Goal: Check status: Check status

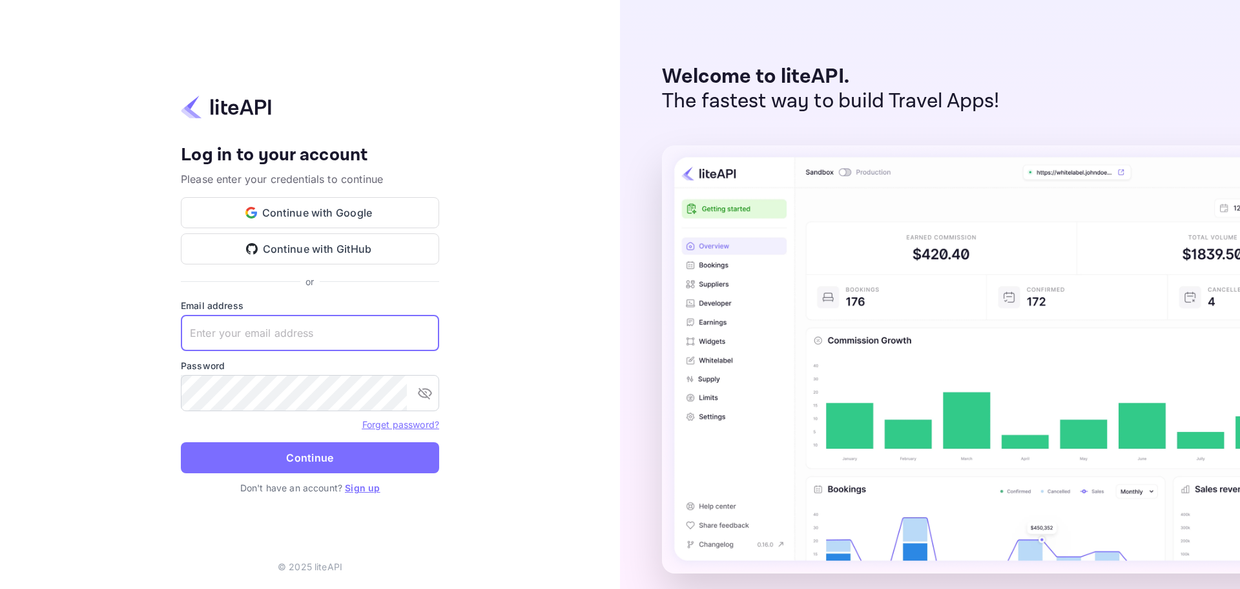
click at [224, 340] on input "text" at bounding box center [310, 333] width 258 height 36
paste input "[EMAIL_ADDRESS][DOMAIN_NAME]"
type input "[EMAIL_ADDRESS][DOMAIN_NAME]"
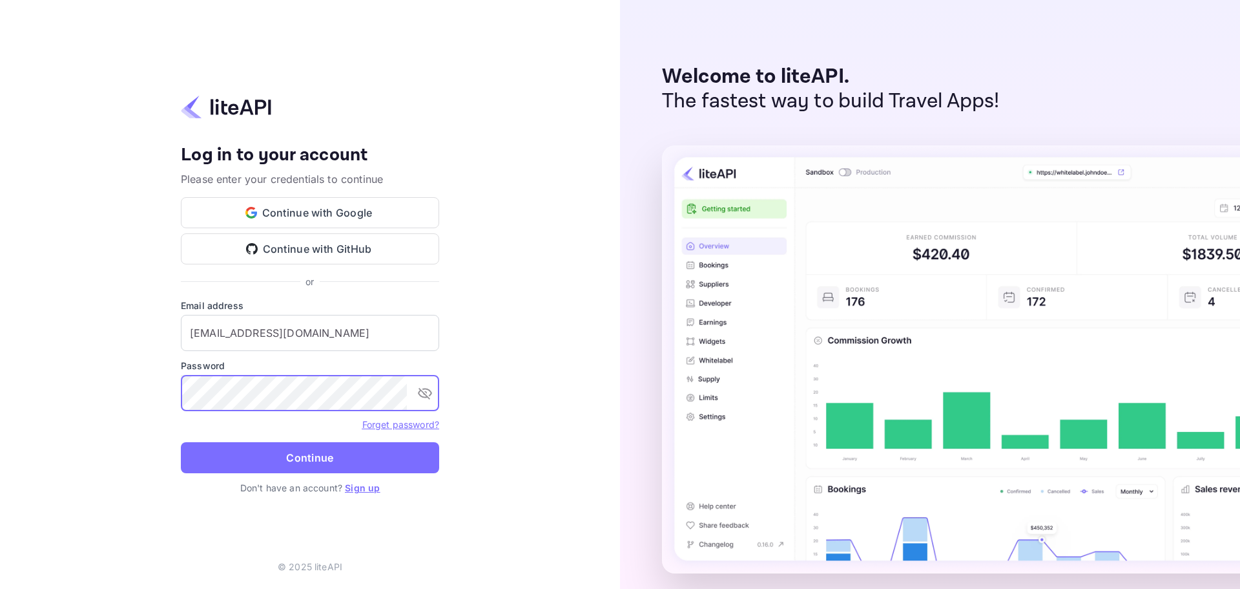
click at [256, 459] on button "Continue" at bounding box center [310, 457] width 258 height 31
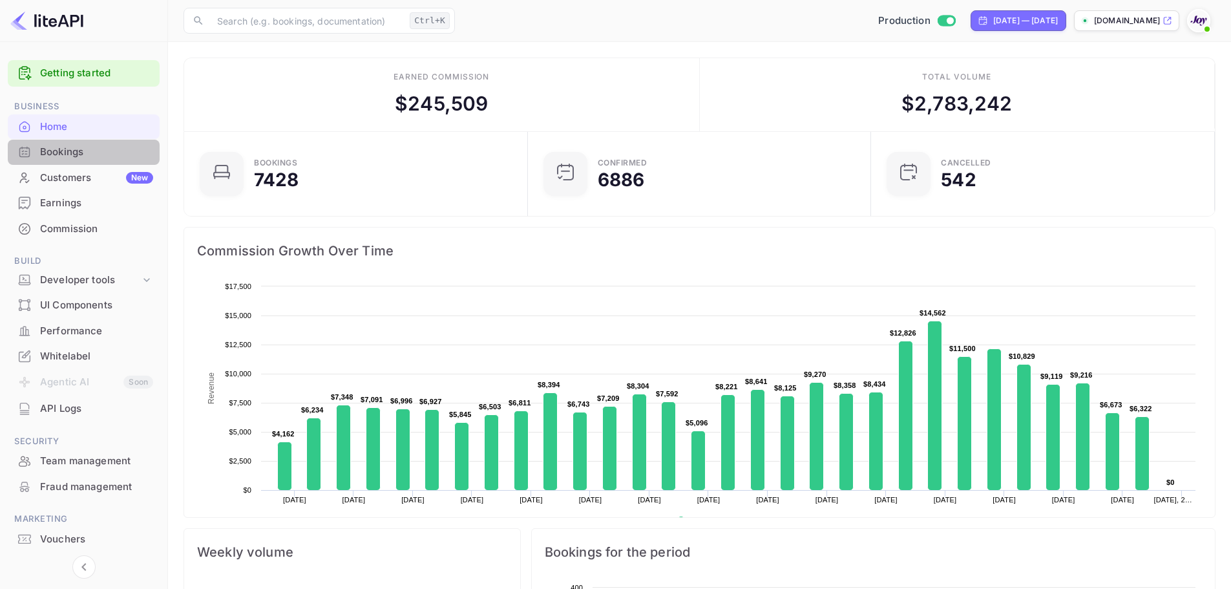
click at [83, 154] on div "Bookings" at bounding box center [96, 152] width 113 height 15
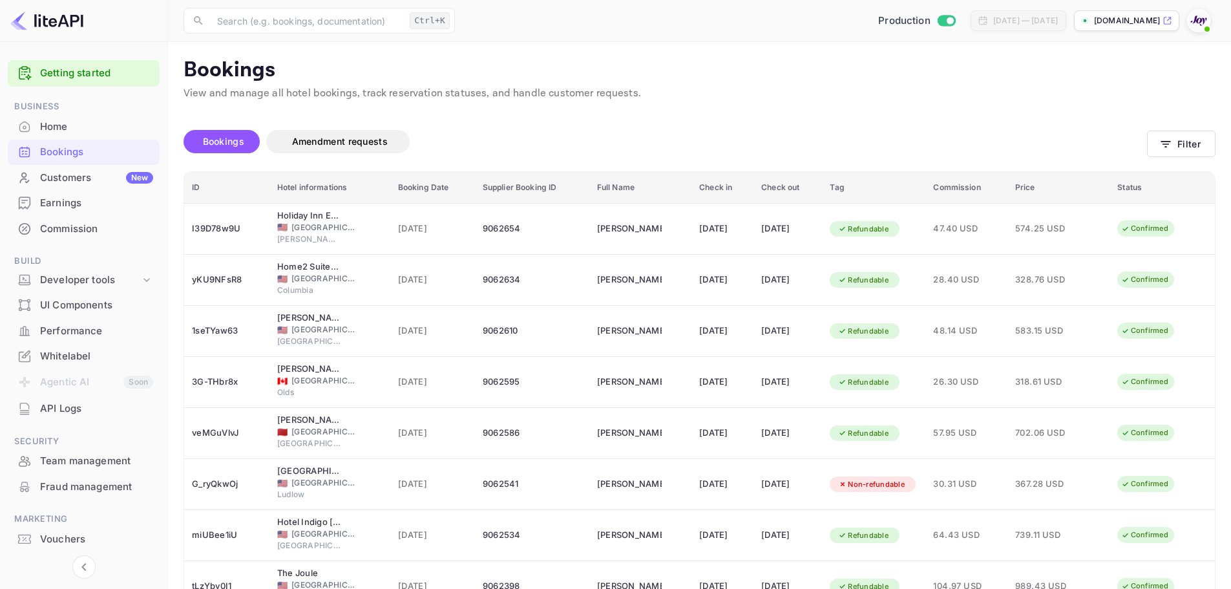
click at [1168, 161] on div "Bookings Amendment requests Filter" at bounding box center [699, 144] width 1032 height 54
click at [1169, 143] on icon "button" at bounding box center [1166, 144] width 10 height 6
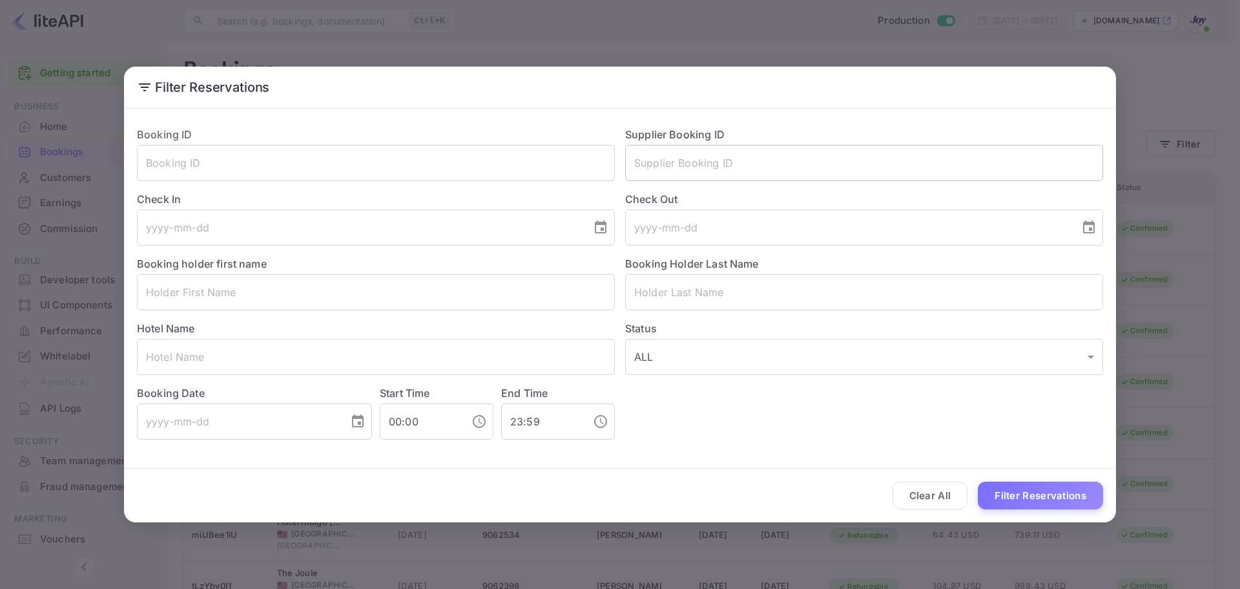
click at [646, 167] on input "text" at bounding box center [864, 163] width 478 height 36
paste input "8413139"
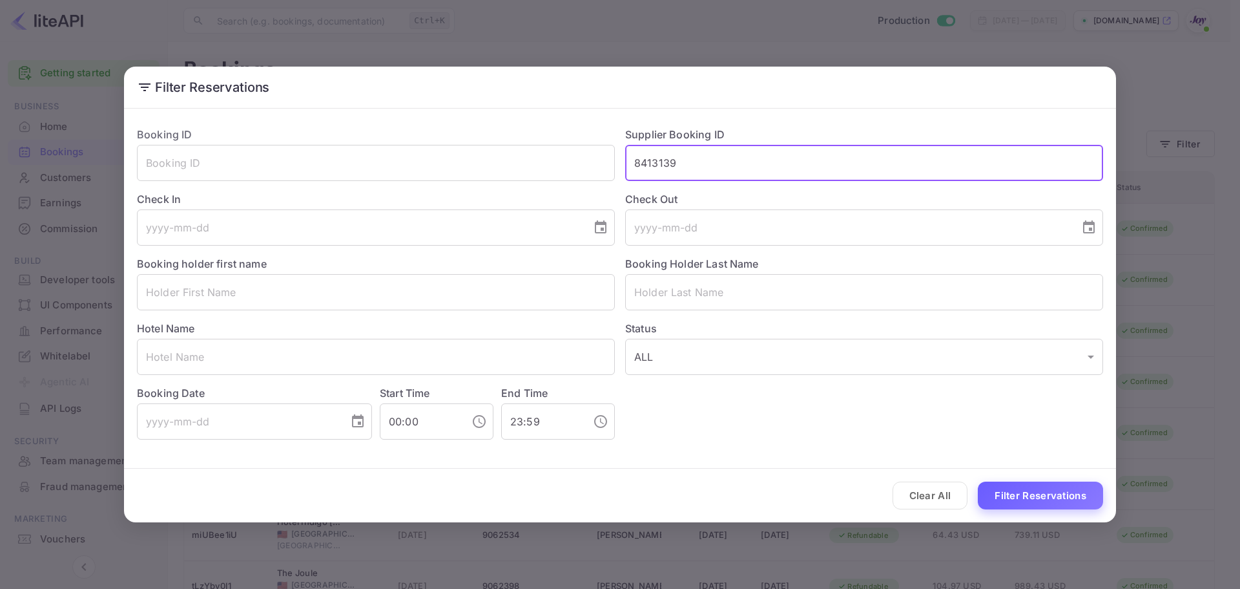
type input "8413139"
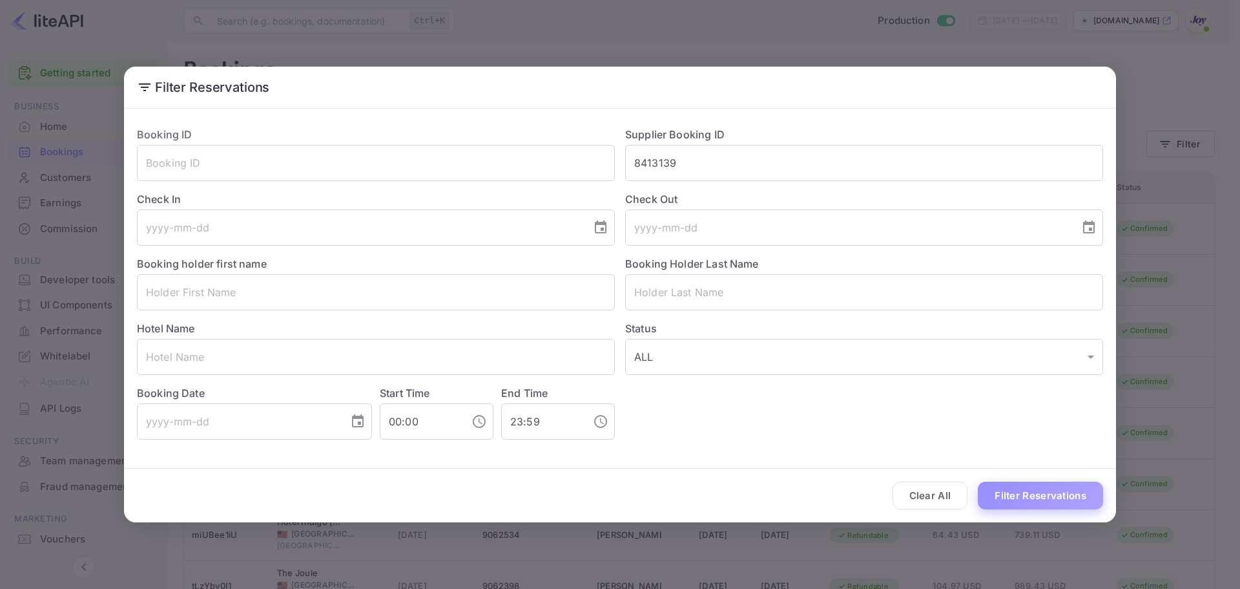
click at [1059, 491] on button "Filter Reservations" at bounding box center [1040, 495] width 125 height 28
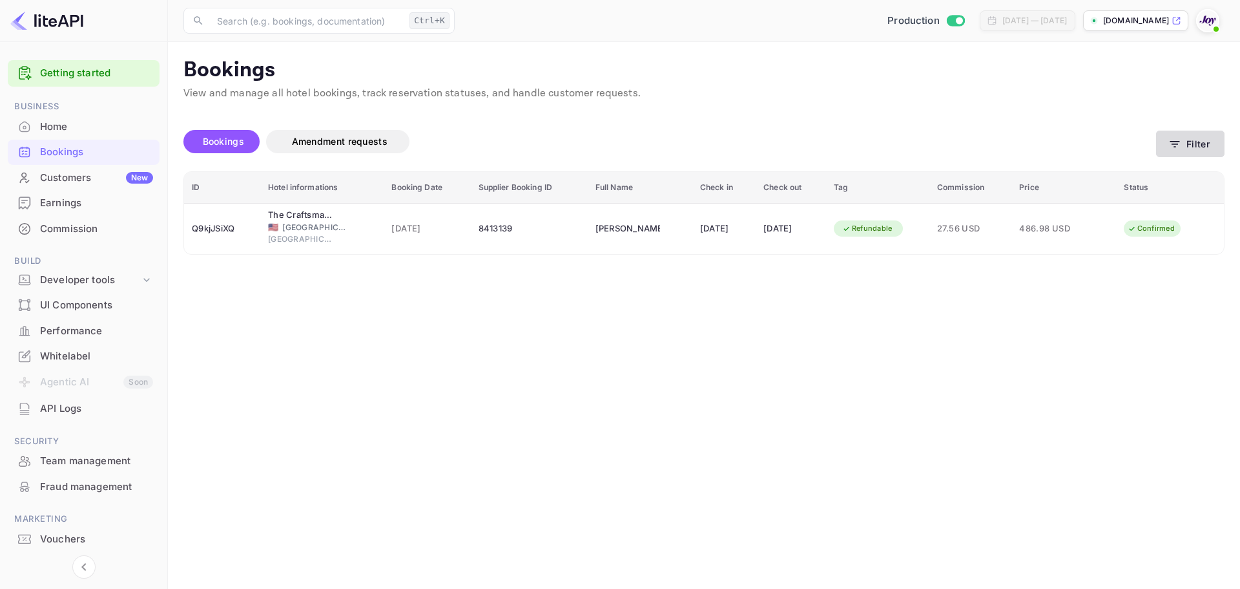
click at [1191, 141] on button "Filter" at bounding box center [1190, 143] width 68 height 26
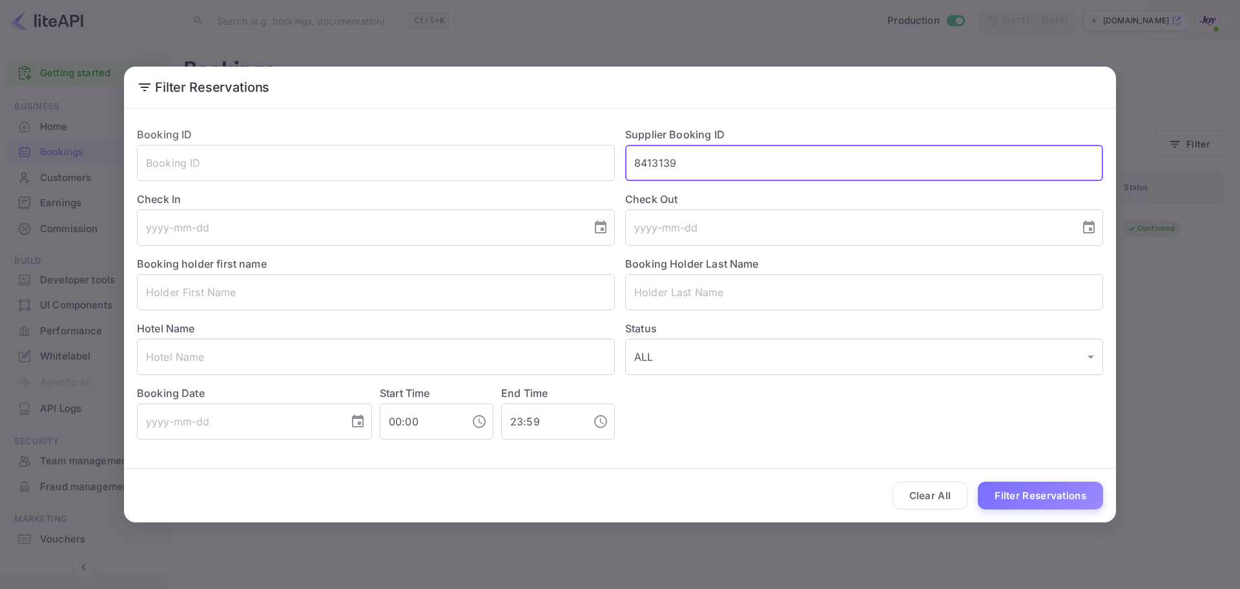
click at [733, 169] on input "8413139" at bounding box center [864, 163] width 478 height 36
paste input "949004"
type input "8949004"
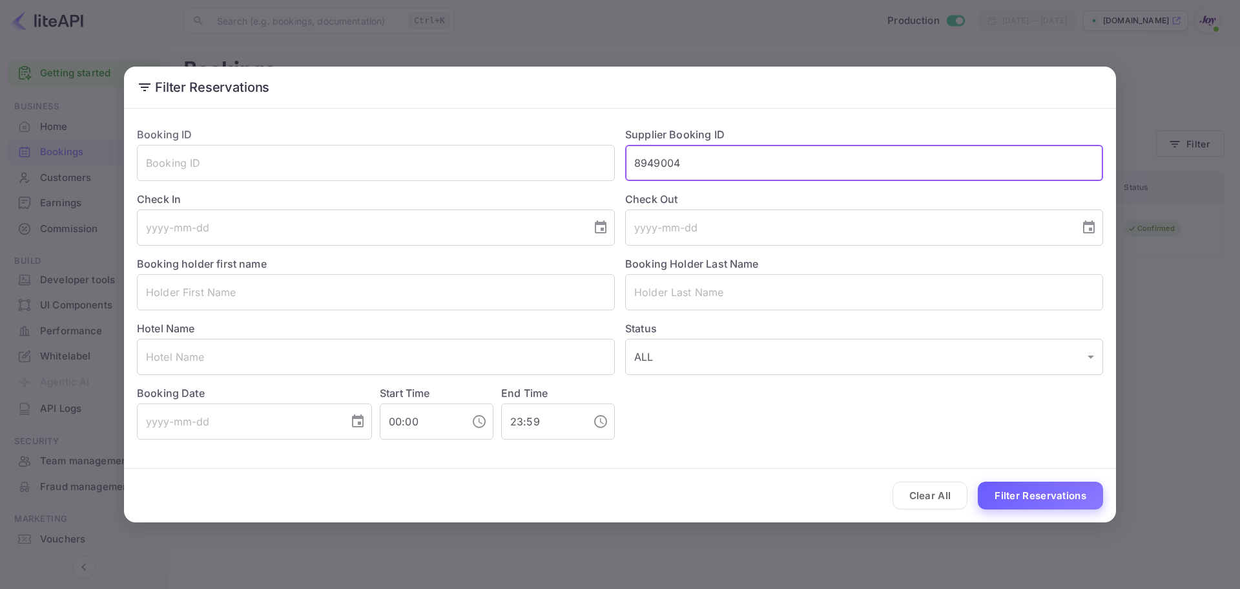
click at [1056, 482] on button "Filter Reservations" at bounding box center [1040, 495] width 125 height 28
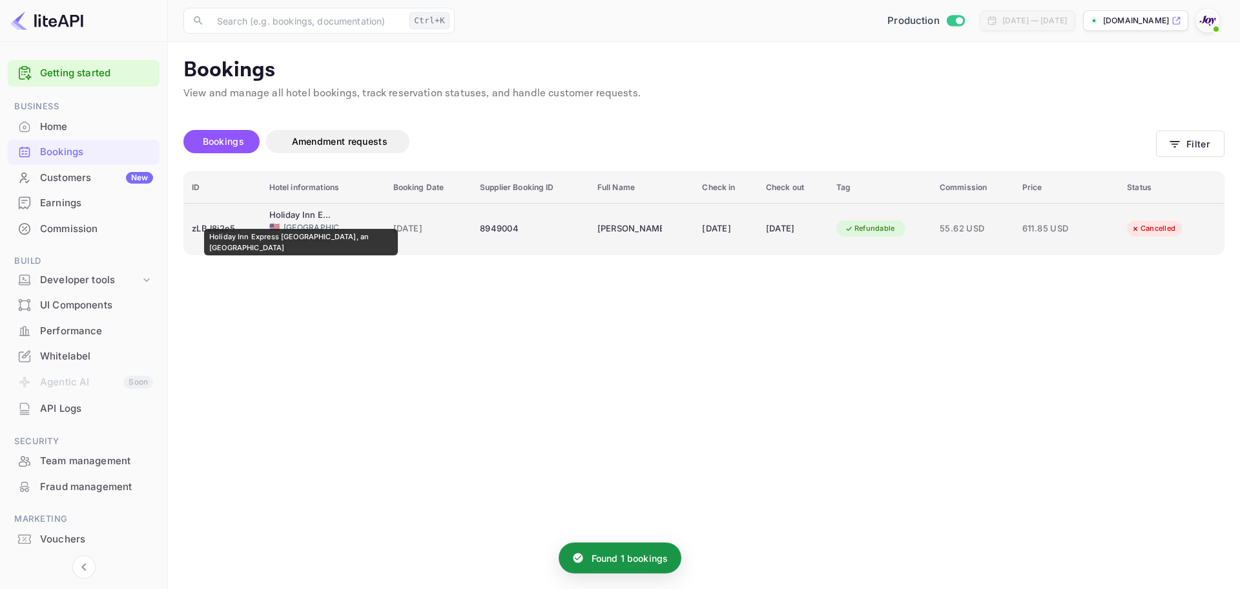
click at [289, 220] on div "Holiday Inn Express Bloomsburg, an IHG Hotel" at bounding box center [301, 215] width 65 height 13
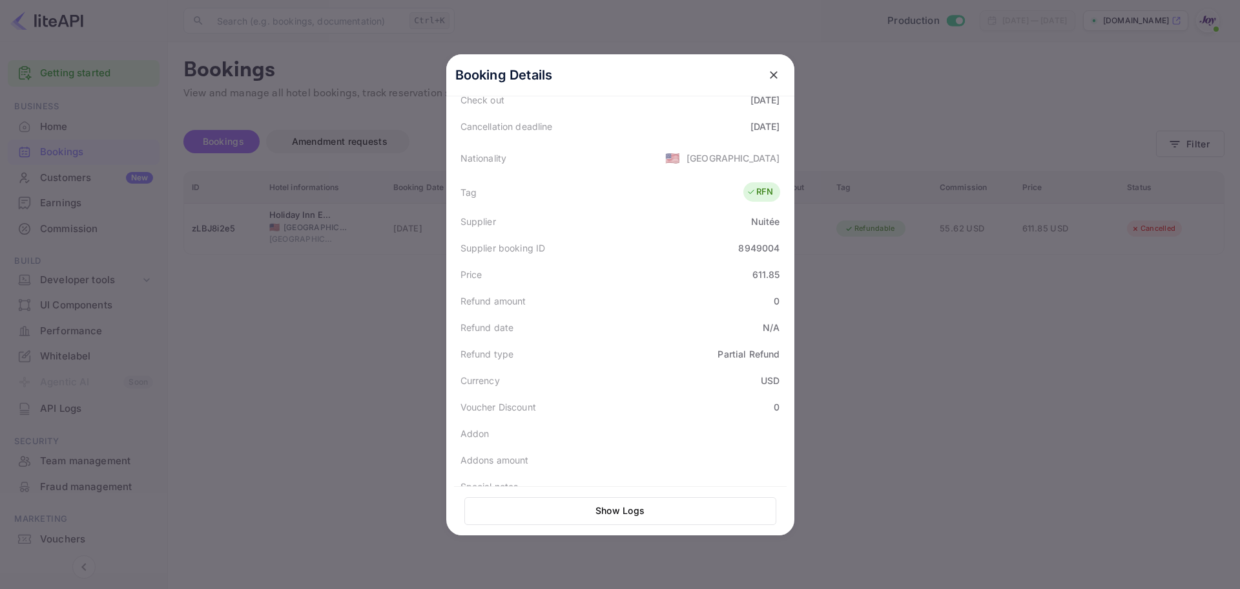
scroll to position [292, 0]
drag, startPoint x: 712, startPoint y: 337, endPoint x: 780, endPoint y: 342, distance: 68.0
click at [780, 342] on div "Refund type Partial Refund" at bounding box center [620, 348] width 333 height 26
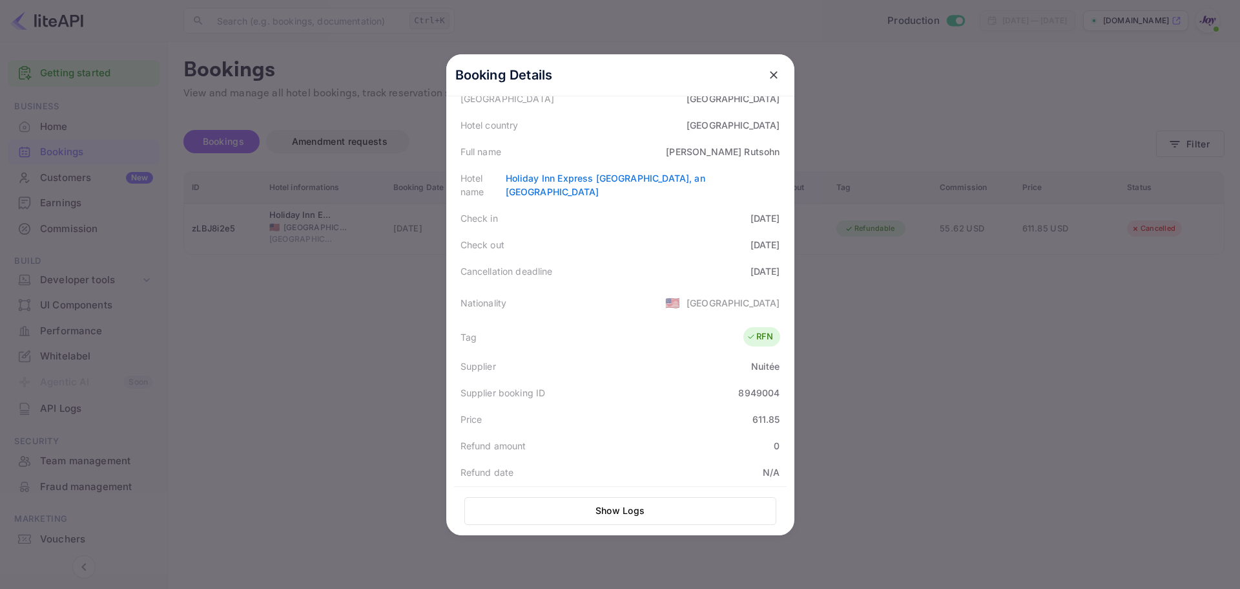
scroll to position [34, 0]
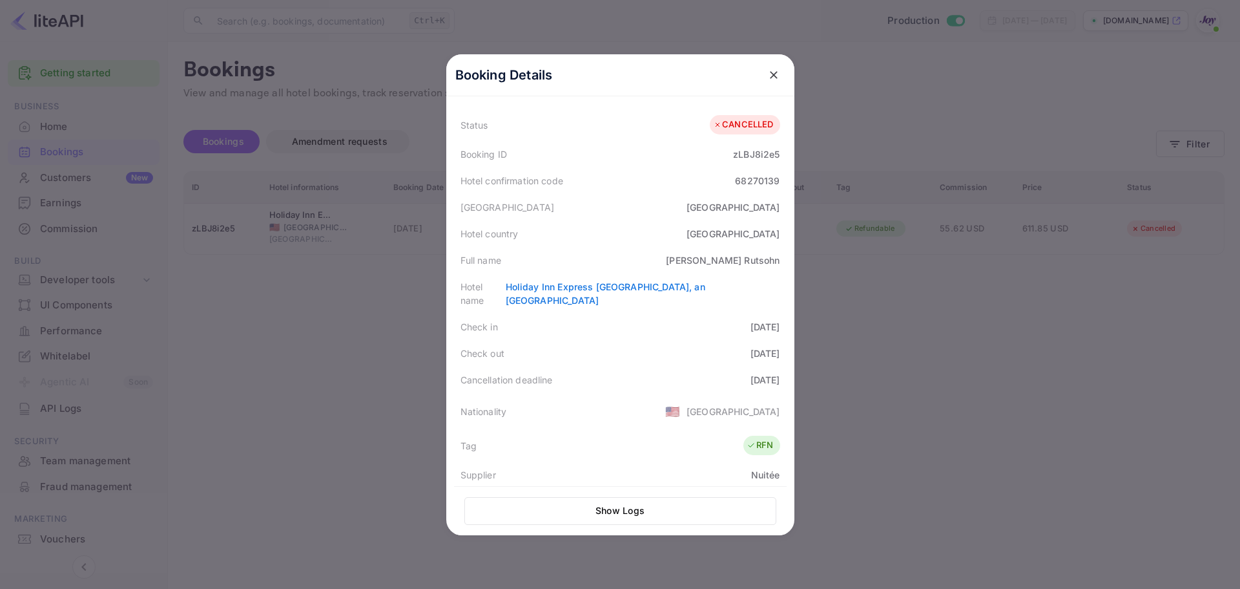
click at [867, 370] on div at bounding box center [620, 294] width 1240 height 589
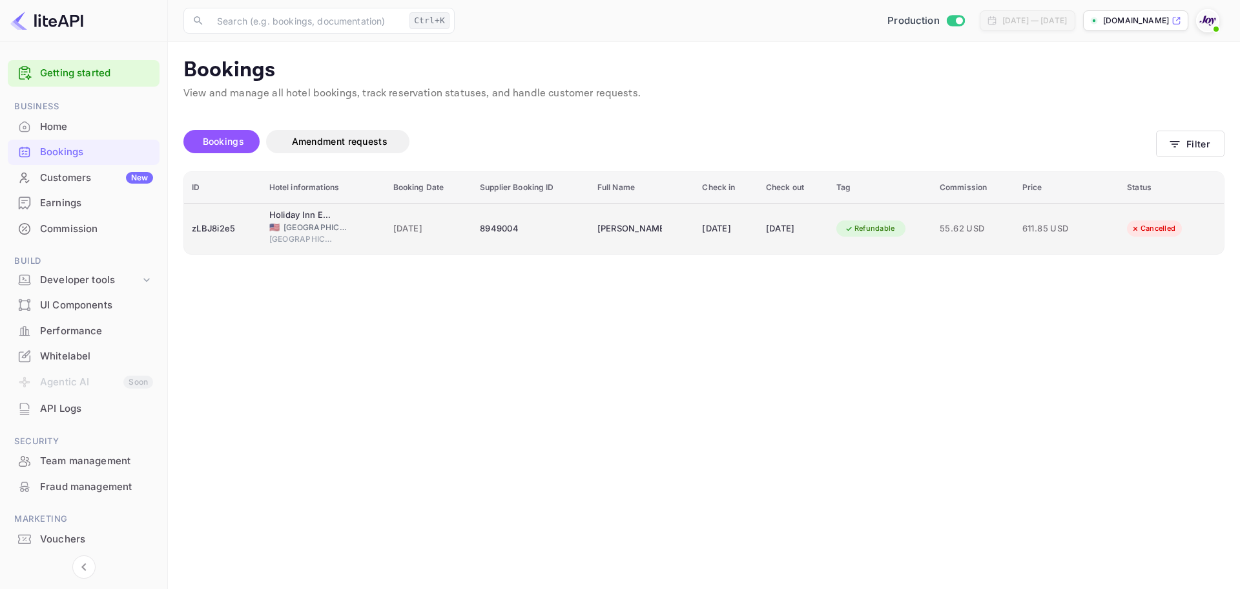
click at [647, 224] on td "Joshua Rutsohn" at bounding box center [642, 228] width 105 height 51
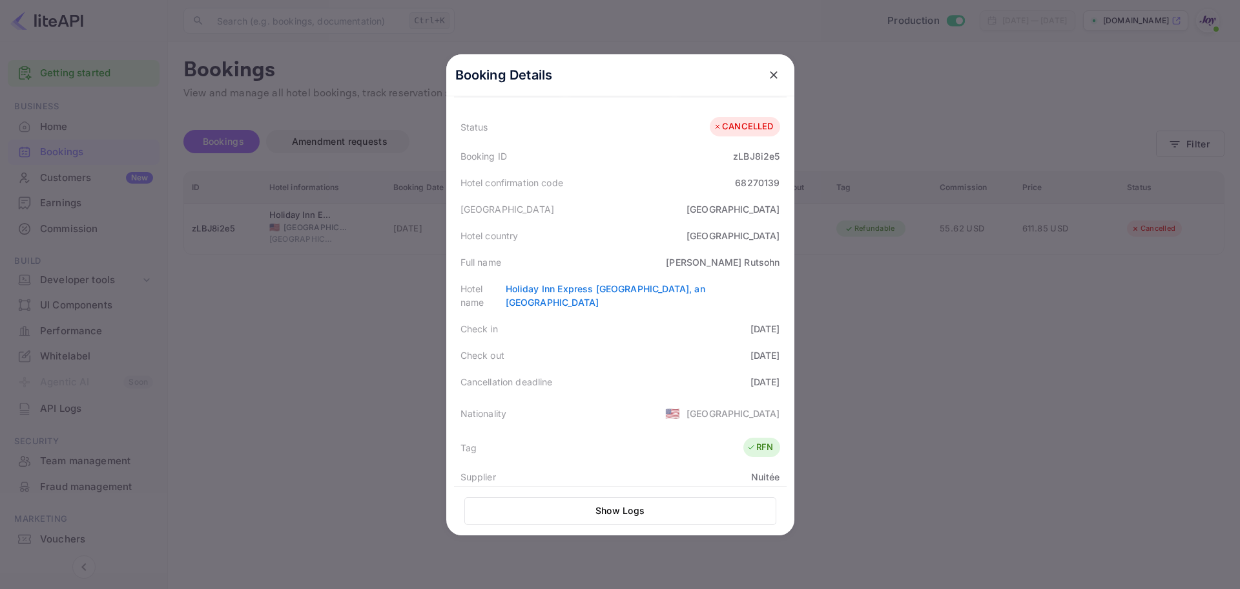
scroll to position [0, 0]
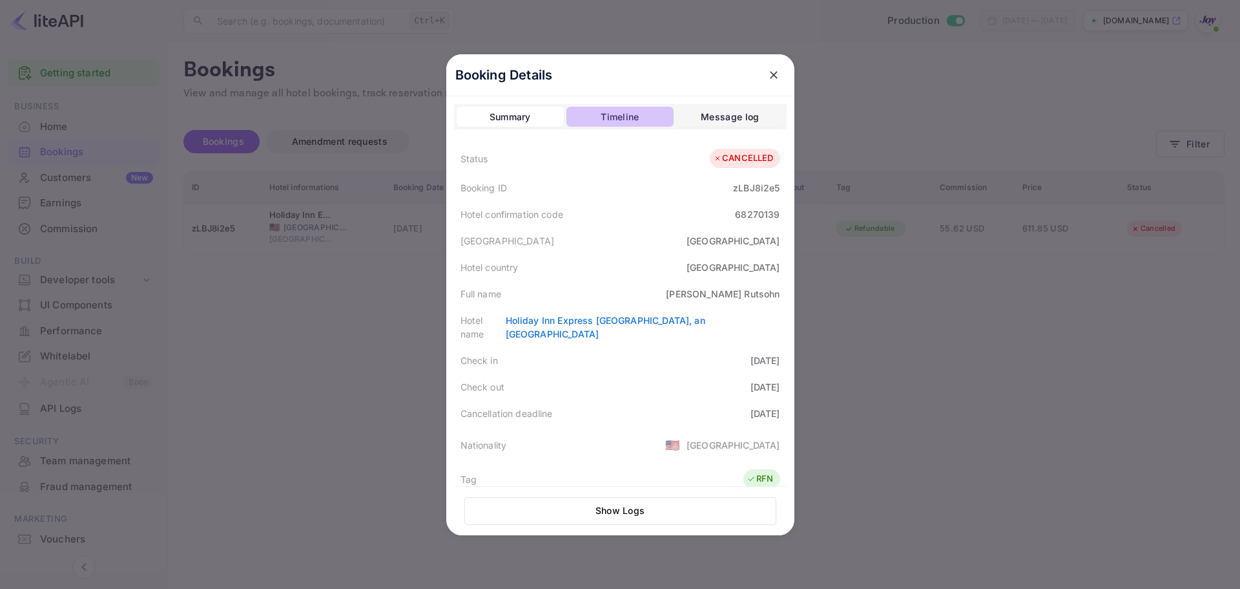
click at [616, 113] on div "Timeline" at bounding box center [620, 117] width 38 height 16
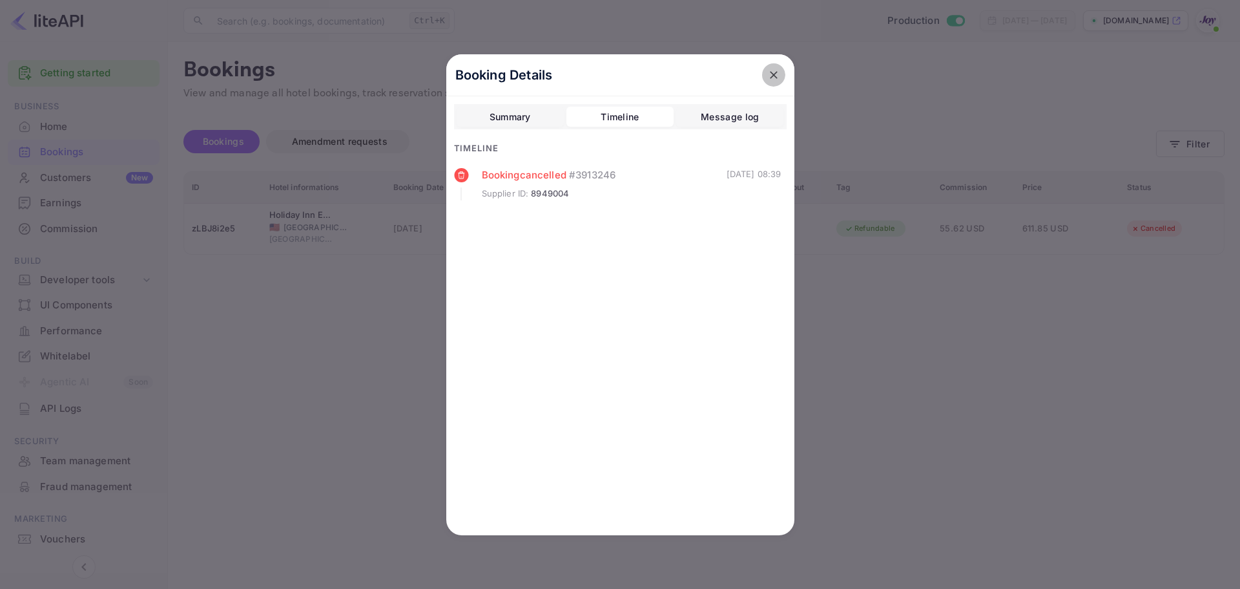
click at [768, 72] on icon "close" at bounding box center [773, 74] width 13 height 13
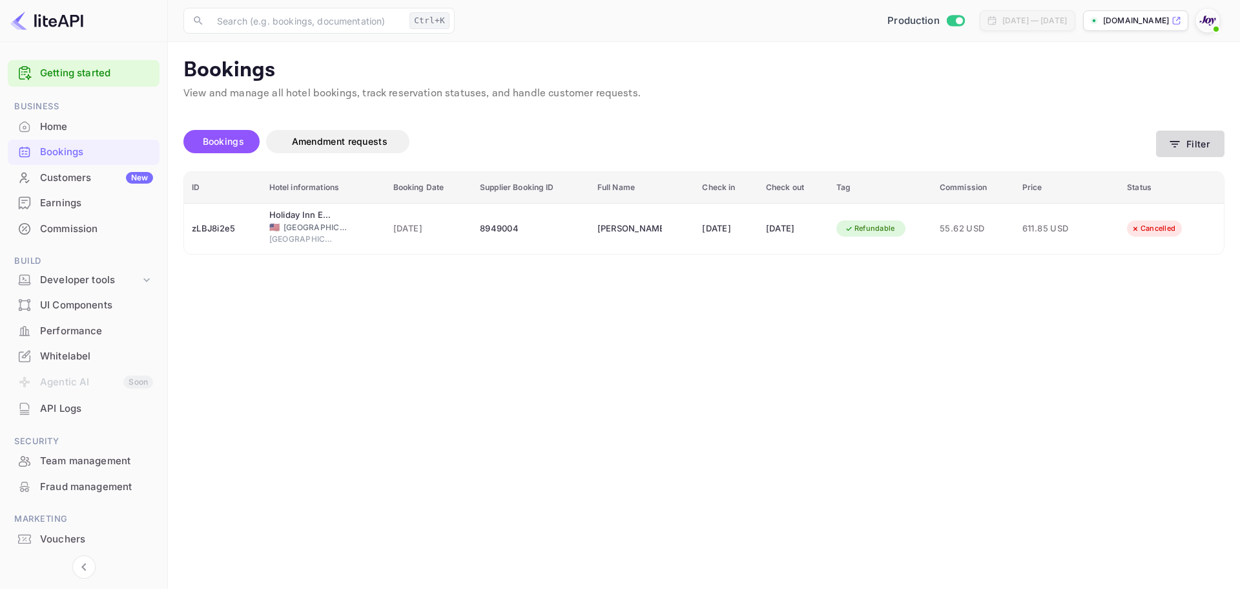
click at [1219, 151] on button "Filter" at bounding box center [1190, 143] width 68 height 26
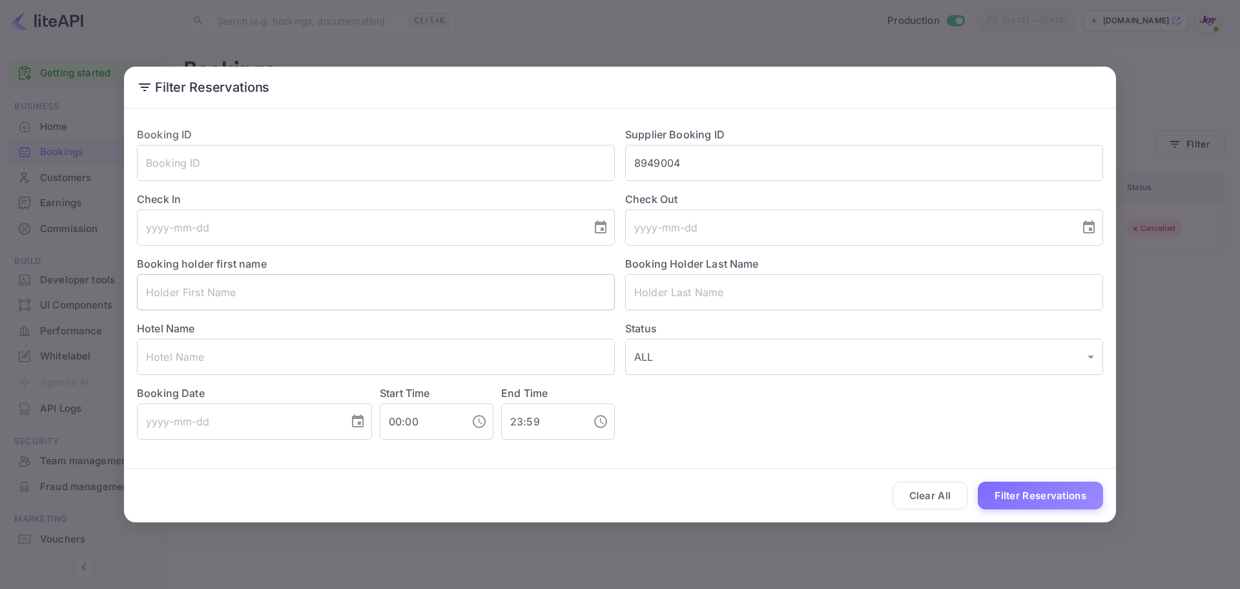
click at [251, 294] on input "text" at bounding box center [376, 292] width 478 height 36
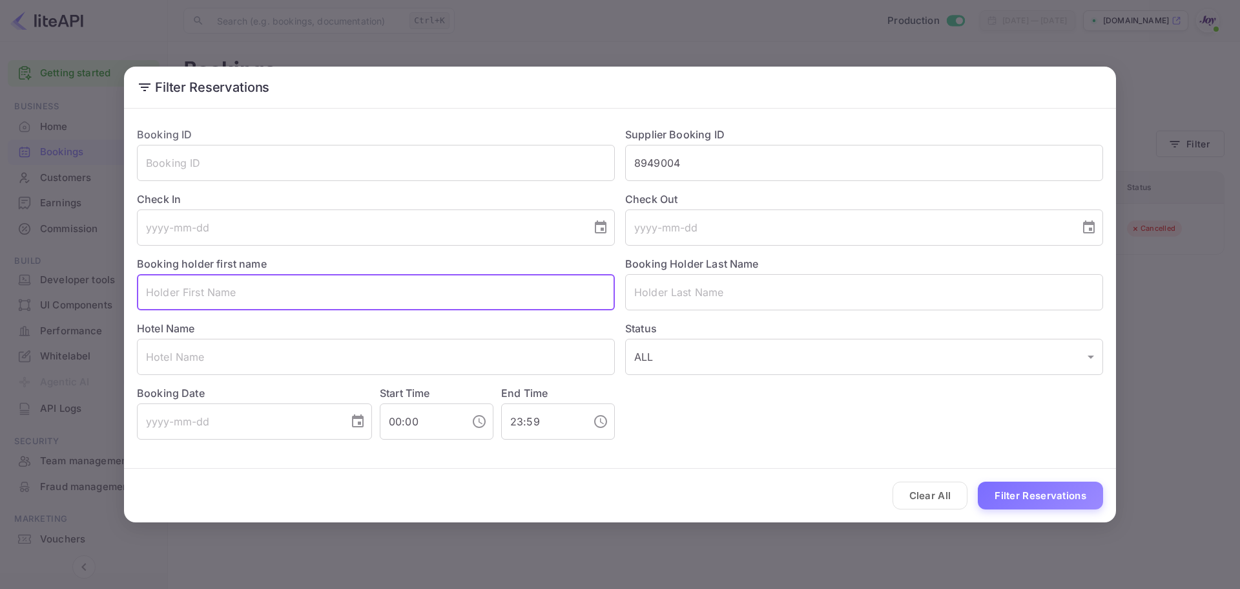
paste input "Bryan Sledge"
click at [199, 298] on input "Bryan Sledge" at bounding box center [376, 292] width 478 height 36
type input "Bryan Sledge"
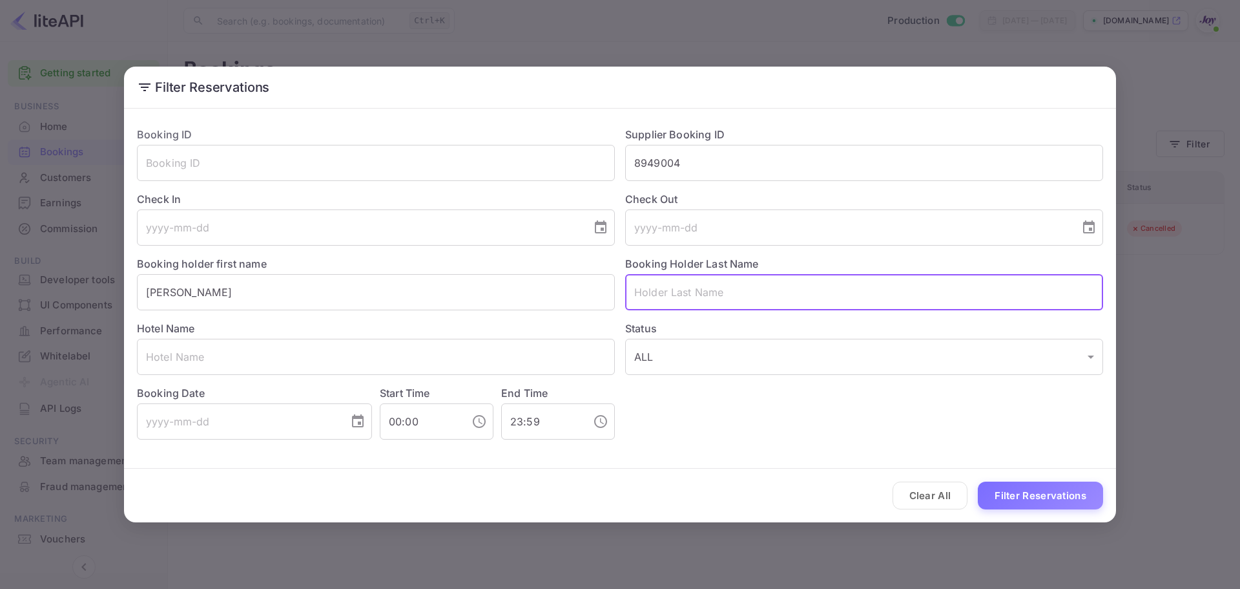
click at [775, 278] on input "text" at bounding box center [864, 292] width 478 height 36
paste input "Sledge"
type input "Sledge"
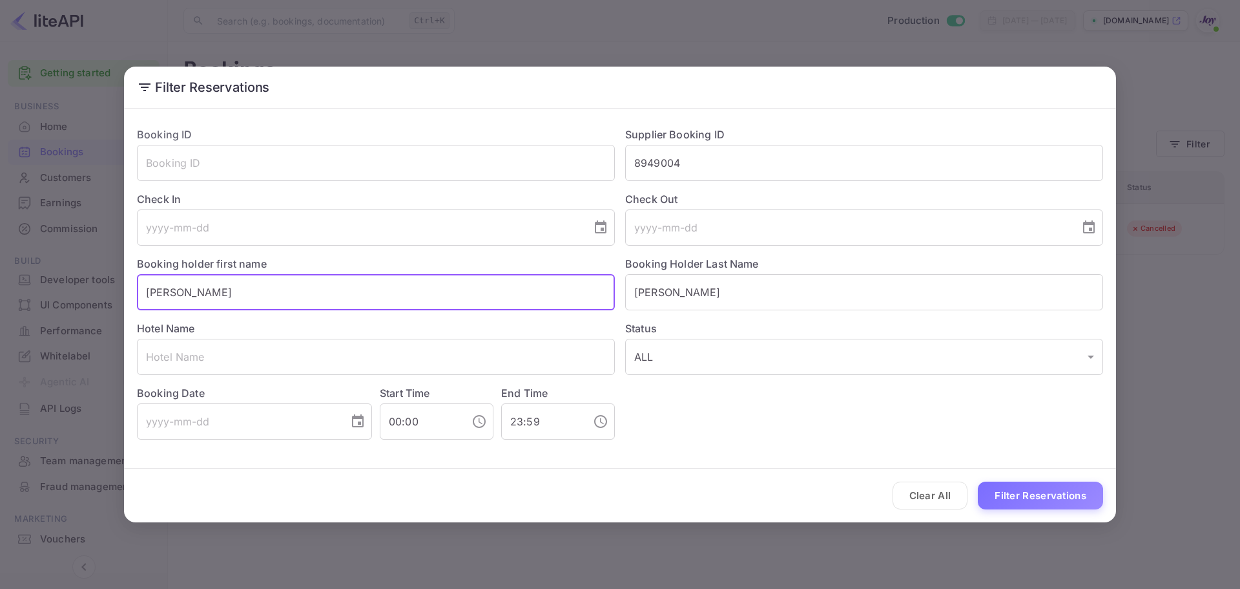
click at [193, 301] on input "Bryan Sledge" at bounding box center [376, 292] width 478 height 36
type input "Bryan"
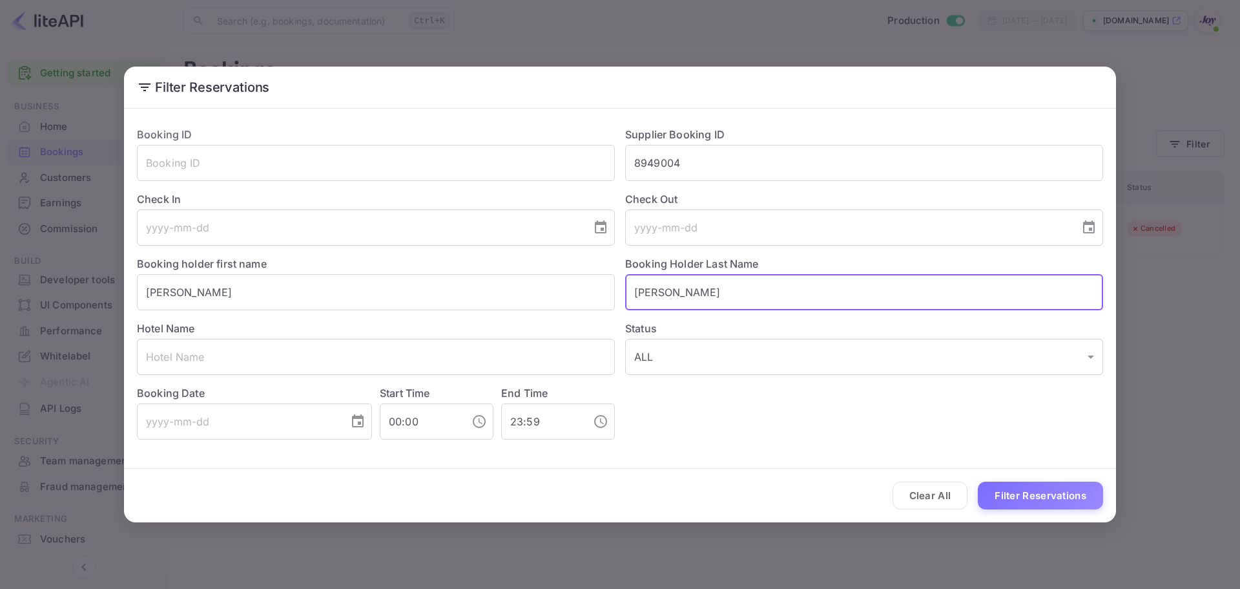
click at [885, 293] on input "Sledge" at bounding box center [864, 292] width 478 height 36
click at [1026, 496] on button "Filter Reservations" at bounding box center [1040, 495] width 125 height 28
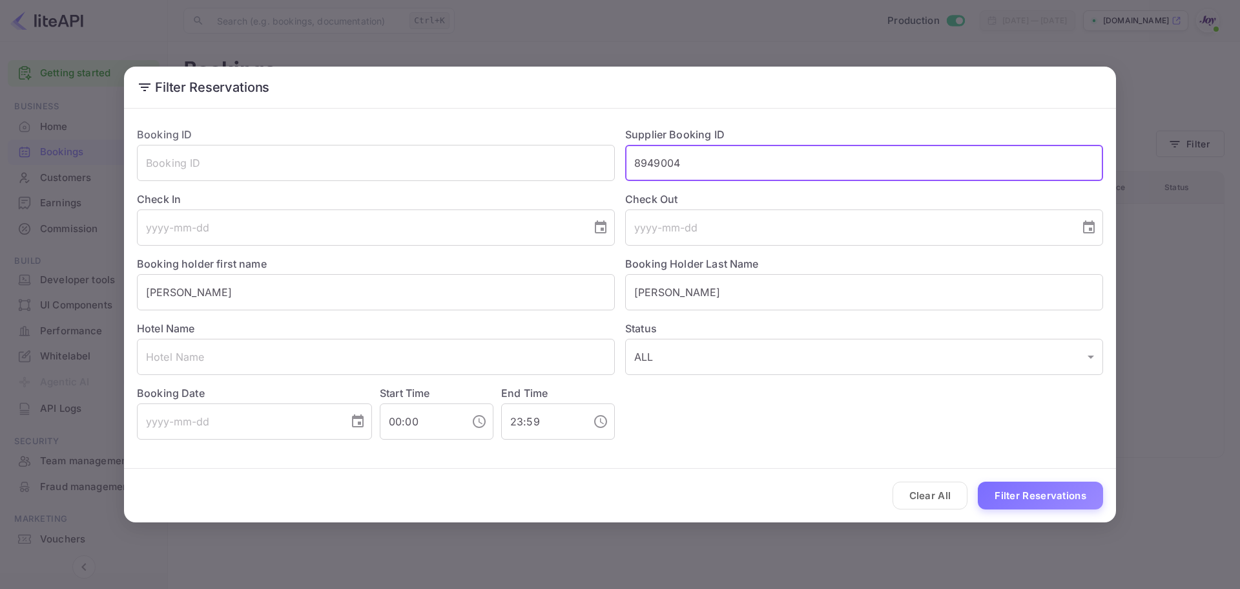
click at [707, 160] on input "8949004" at bounding box center [864, 163] width 478 height 36
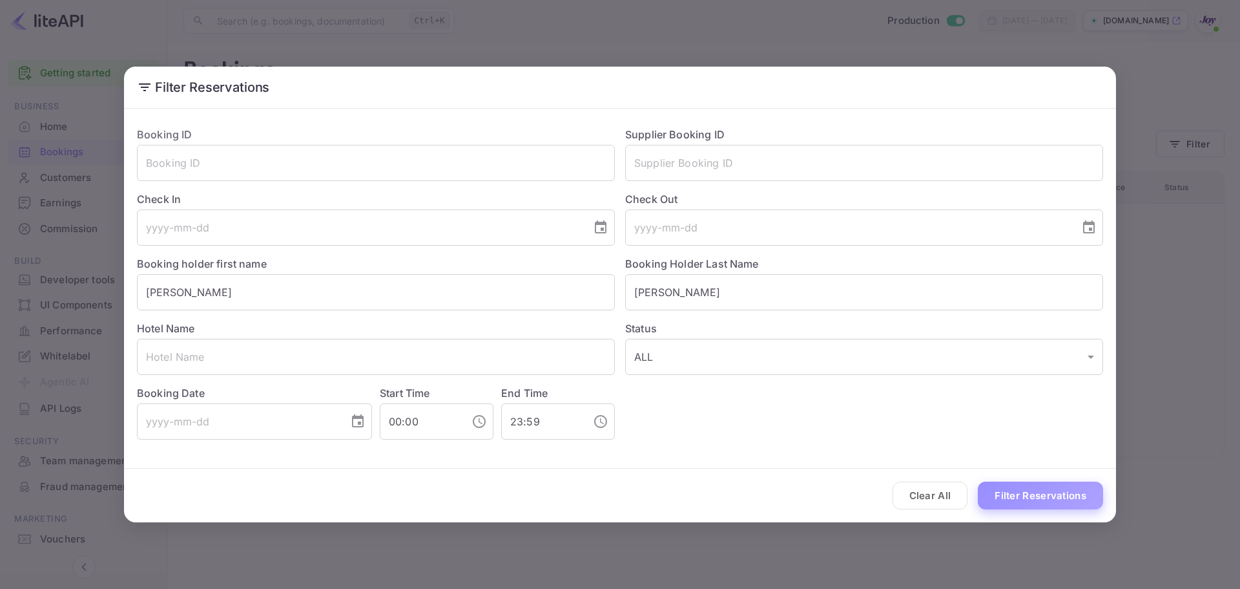
click at [1011, 494] on button "Filter Reservations" at bounding box center [1040, 495] width 125 height 28
